Goal: Task Accomplishment & Management: Use online tool/utility

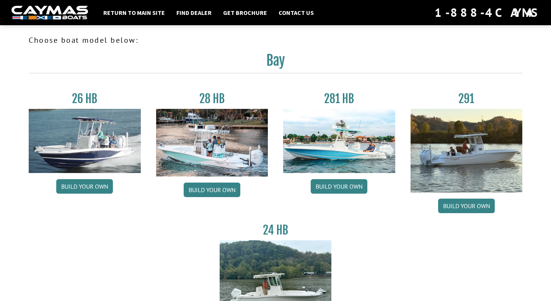
click at [475, 139] on img at bounding box center [467, 151] width 112 height 84
click at [470, 207] on link "Build your own" at bounding box center [466, 206] width 57 height 15
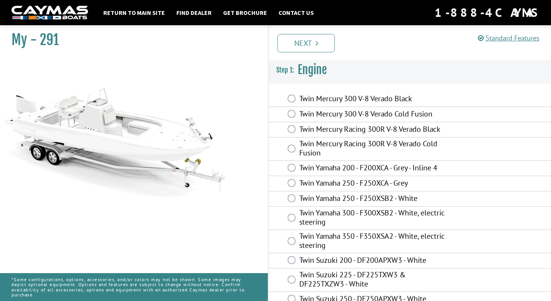
click at [399, 100] on label "Twin Mercury 300 V-8 Verado Black" at bounding box center [374, 99] width 151 height 11
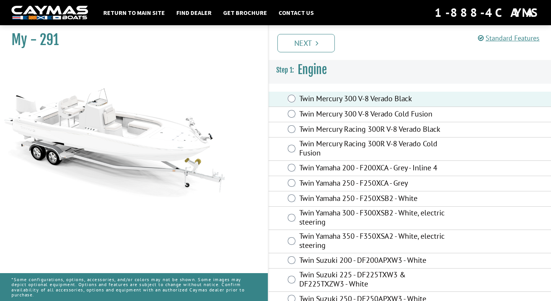
click at [397, 101] on label "Twin Mercury 300 V-8 Verado Black" at bounding box center [374, 99] width 151 height 11
click at [399, 149] on label "Twin Mercury Racing 300R V-8 Verado Cold Fusion" at bounding box center [374, 149] width 151 height 20
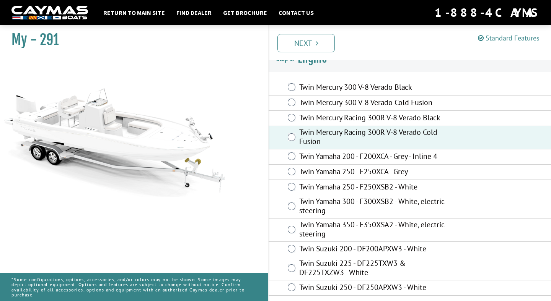
scroll to position [13, 0]
